Goal: Transaction & Acquisition: Purchase product/service

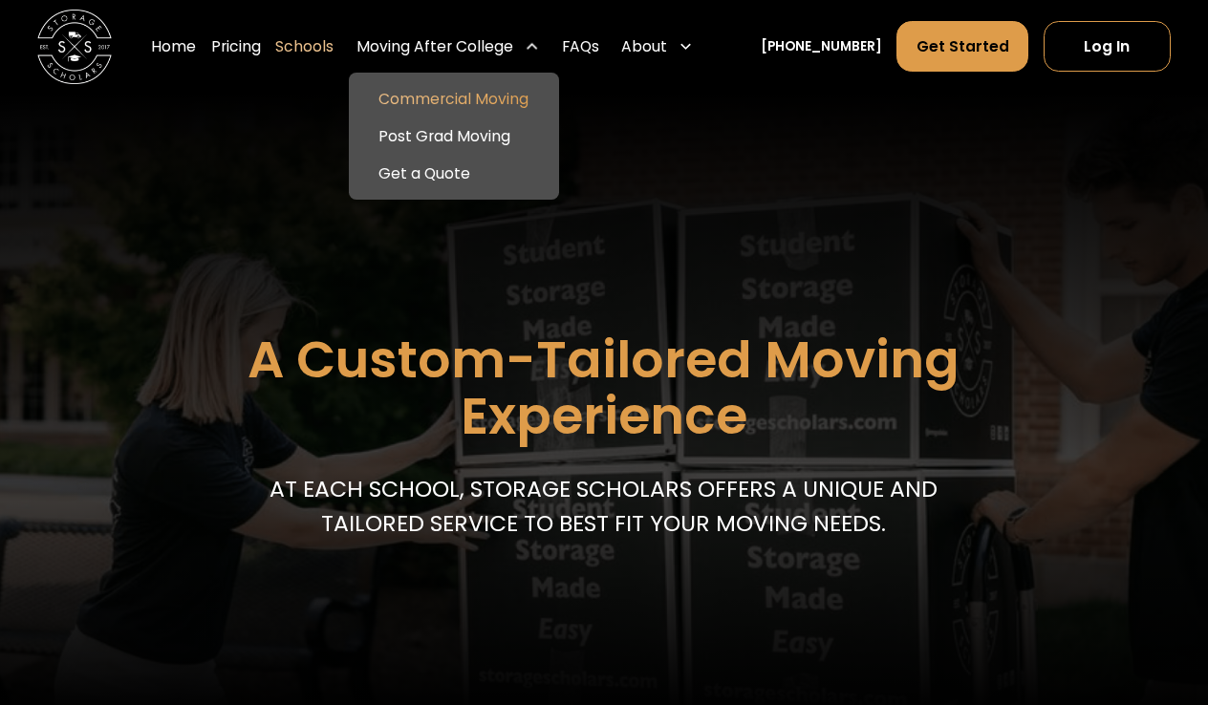
click at [467, 103] on link "Commercial Moving" at bounding box center [454, 98] width 195 height 37
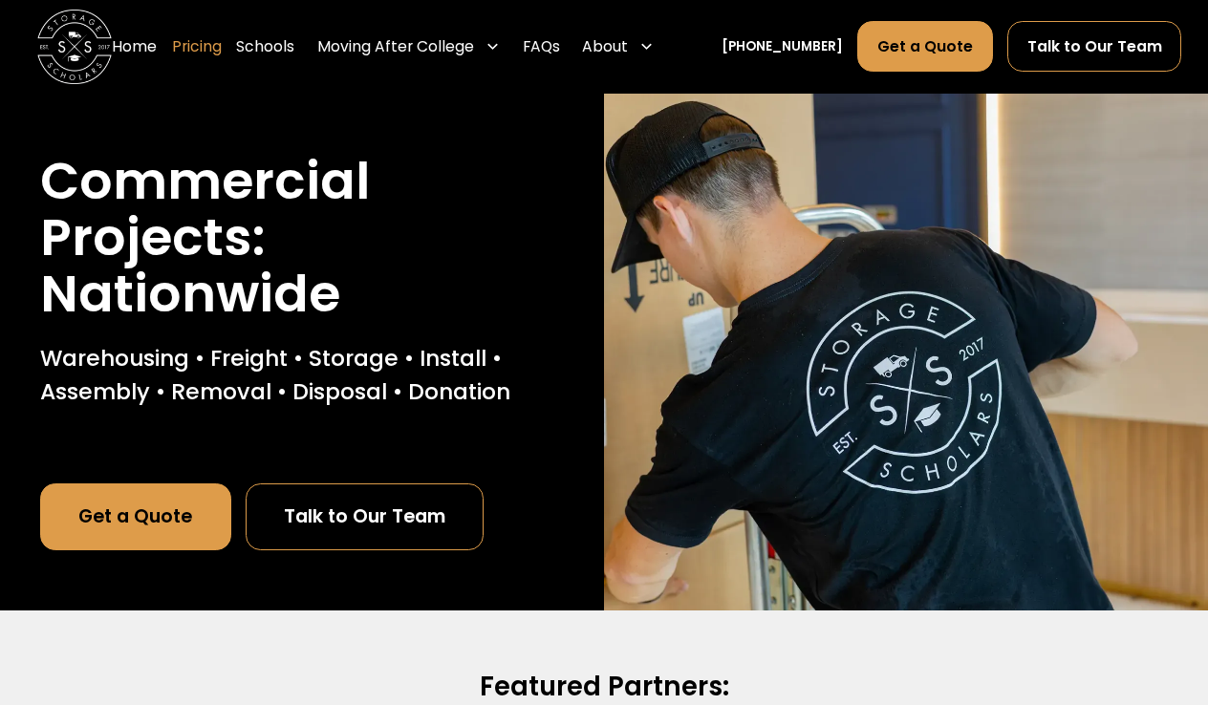
click at [203, 46] on link "Pricing" at bounding box center [197, 47] width 50 height 53
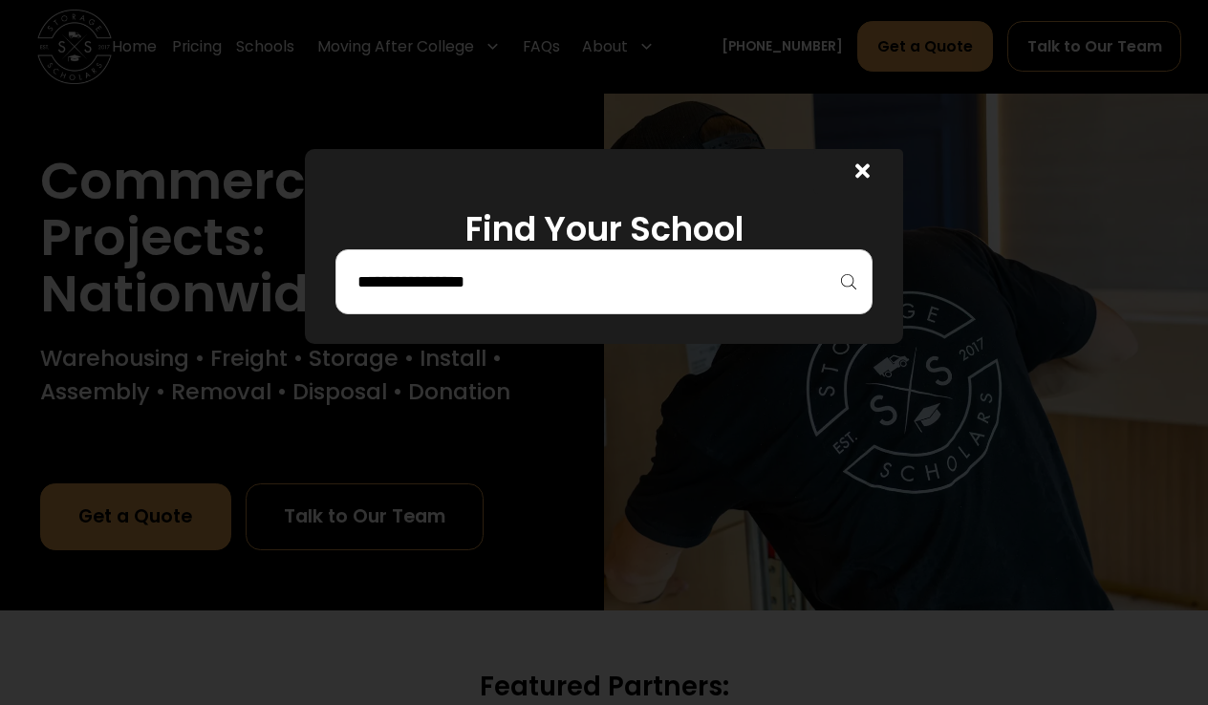
click at [671, 293] on input "search" at bounding box center [605, 282] width 498 height 33
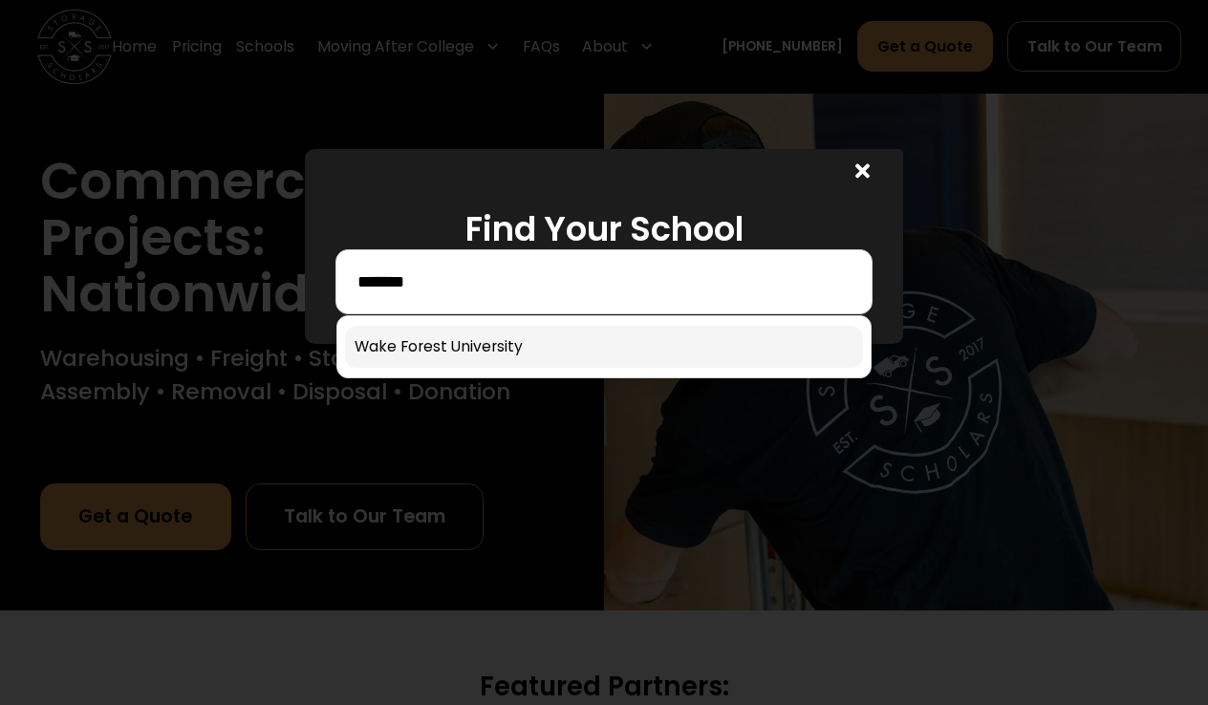
type input "*******"
click at [500, 351] on link at bounding box center [604, 347] width 519 height 42
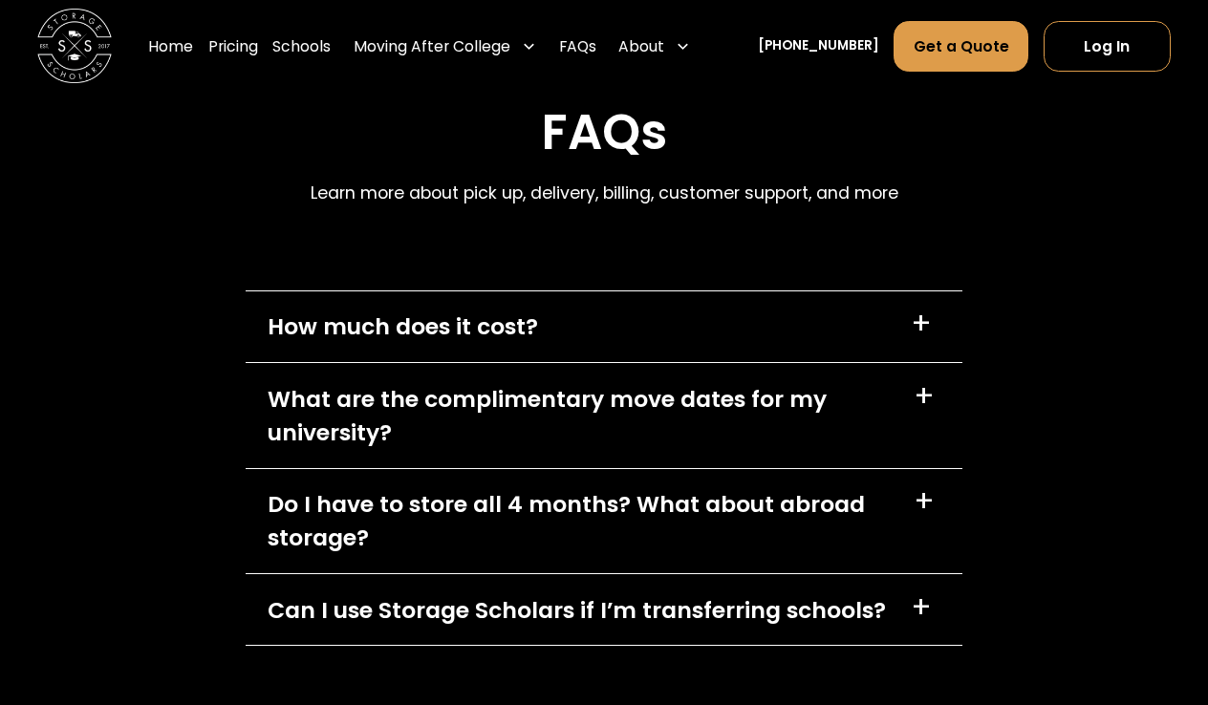
scroll to position [8375, 0]
